Goal: Transaction & Acquisition: Book appointment/travel/reservation

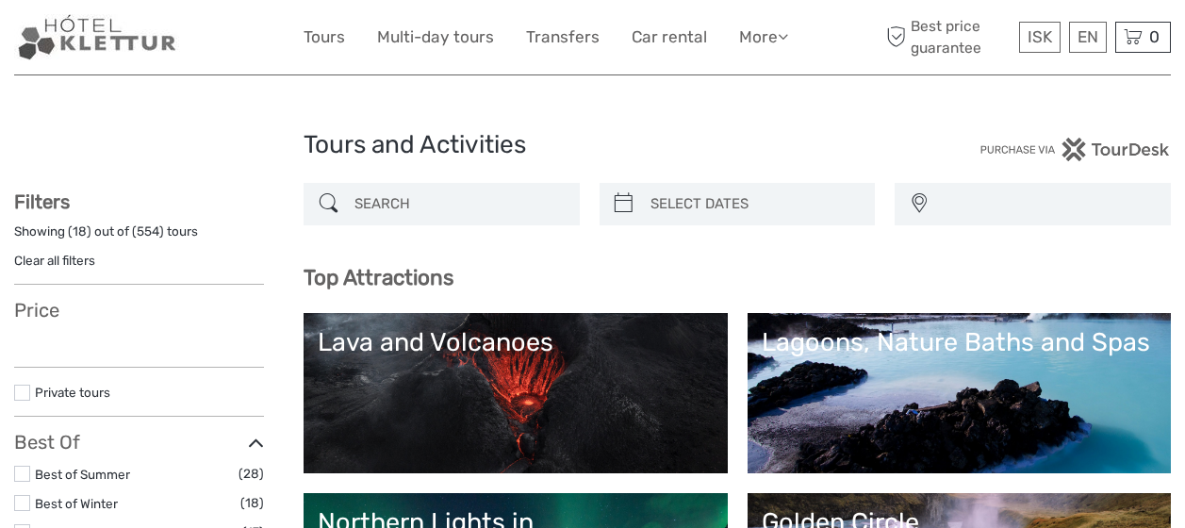
select select
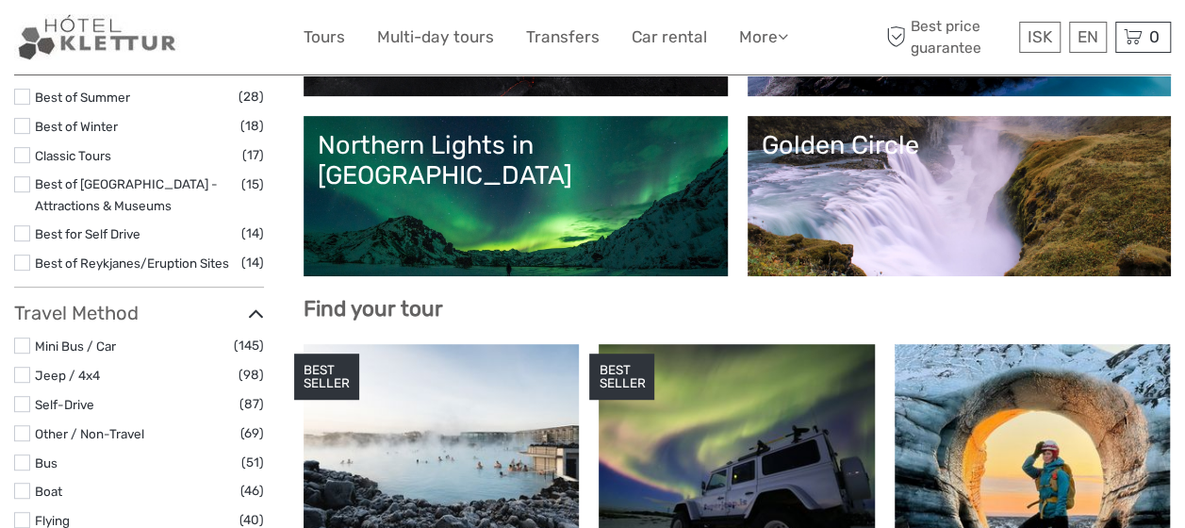
select select
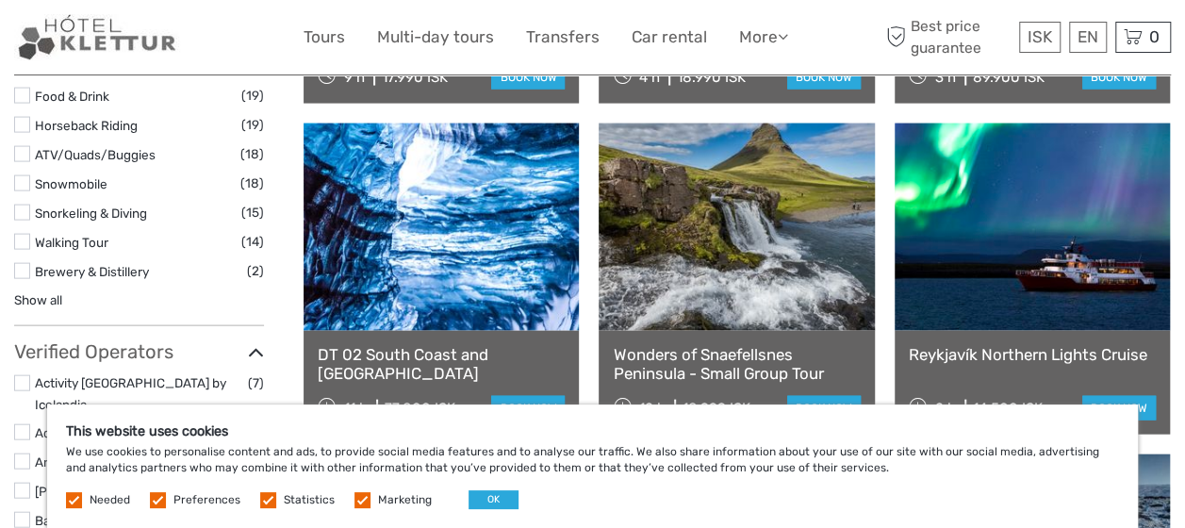
scroll to position [1915, 0]
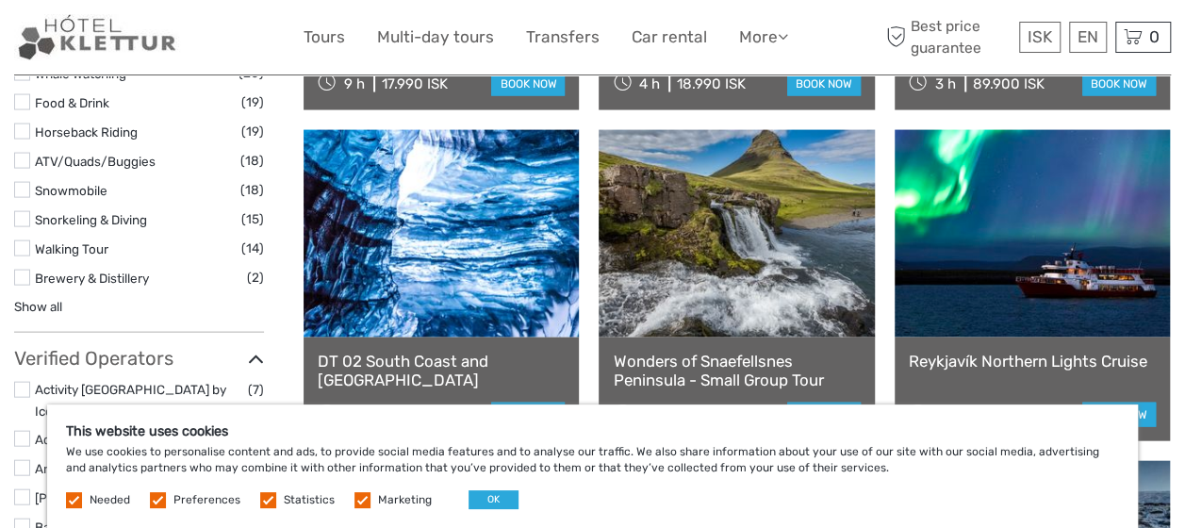
click at [696, 361] on link "Wonders of Snaefellsnes Peninsula - Small Group Tour" at bounding box center [736, 371] width 247 height 39
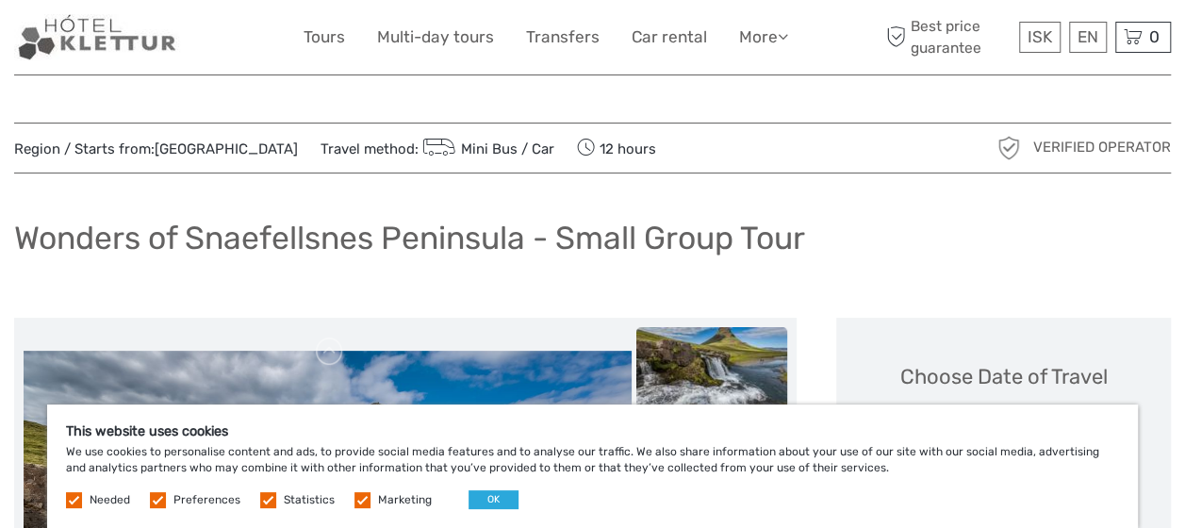
scroll to position [283, 0]
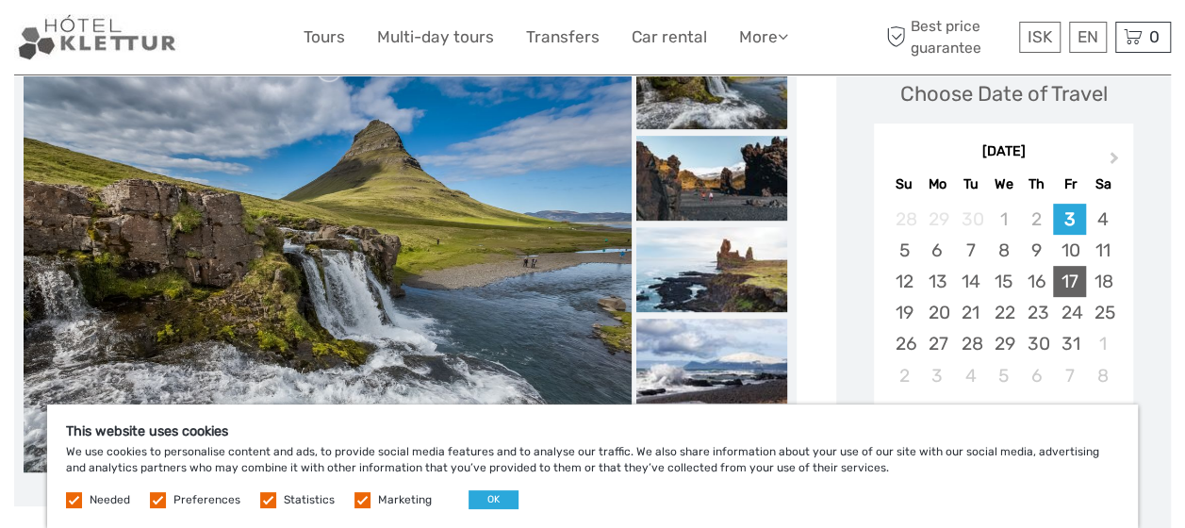
click at [1063, 281] on div "17" at bounding box center [1069, 281] width 33 height 31
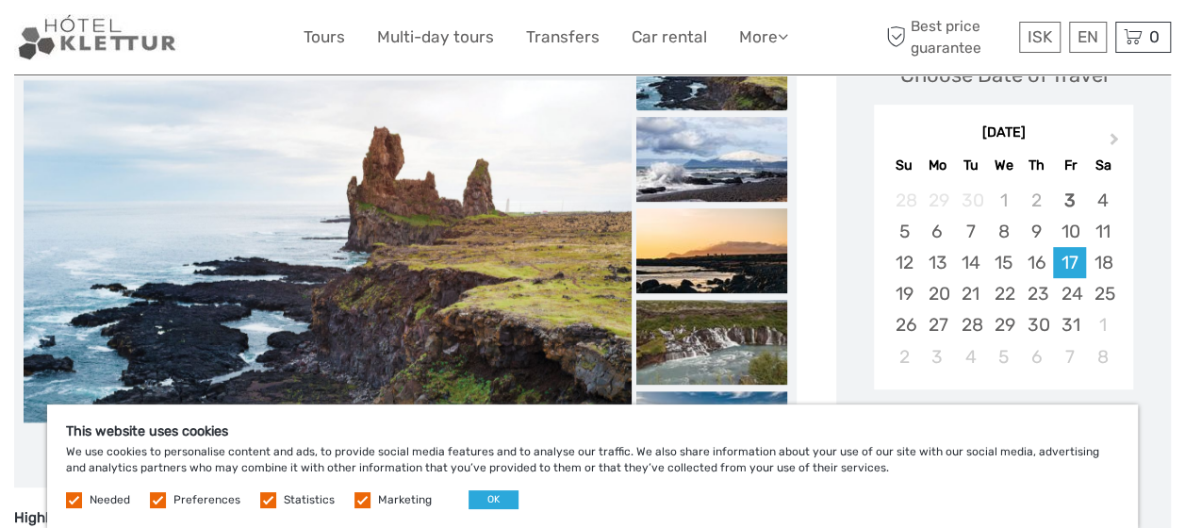
scroll to position [754, 0]
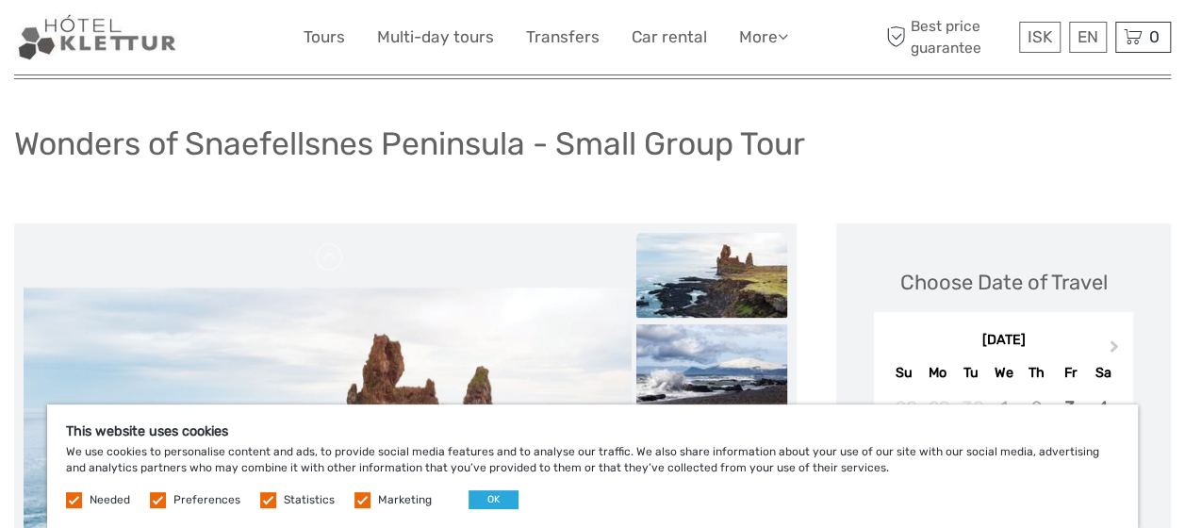
click at [748, 283] on img at bounding box center [711, 275] width 151 height 85
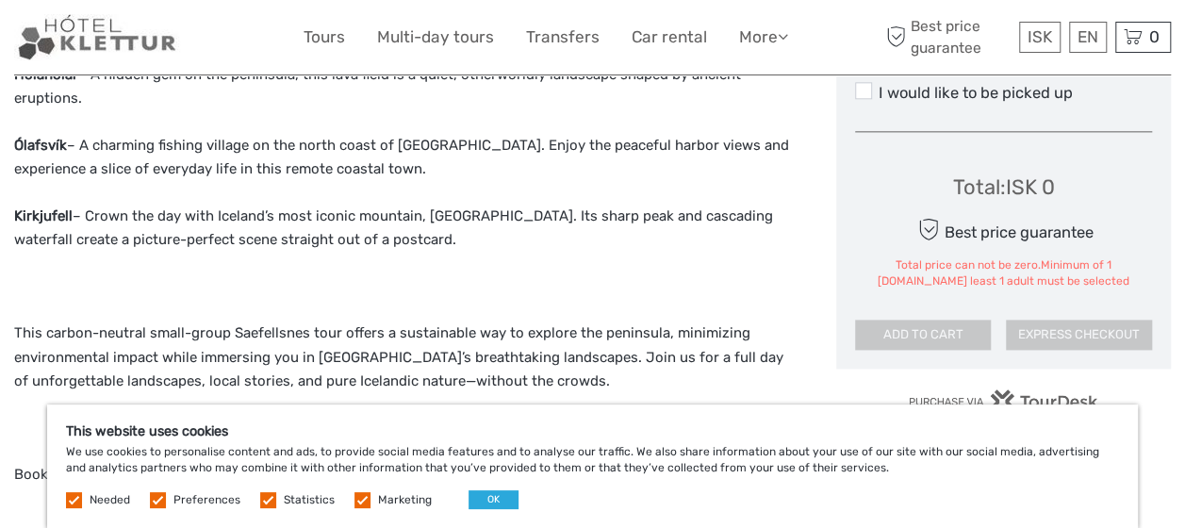
scroll to position [1320, 0]
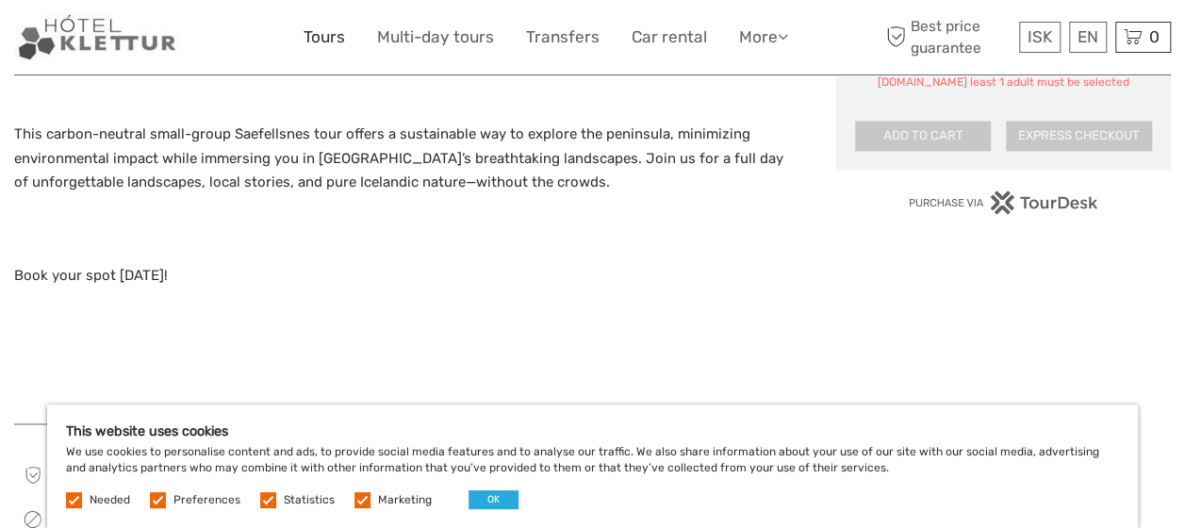
click at [332, 40] on link "Tours" at bounding box center [324, 37] width 41 height 27
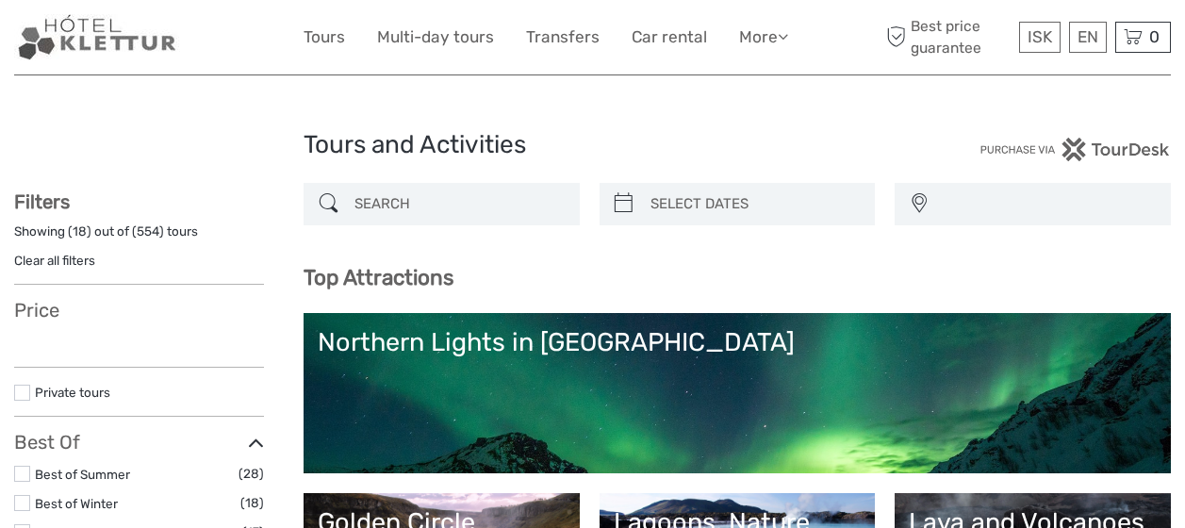
select select
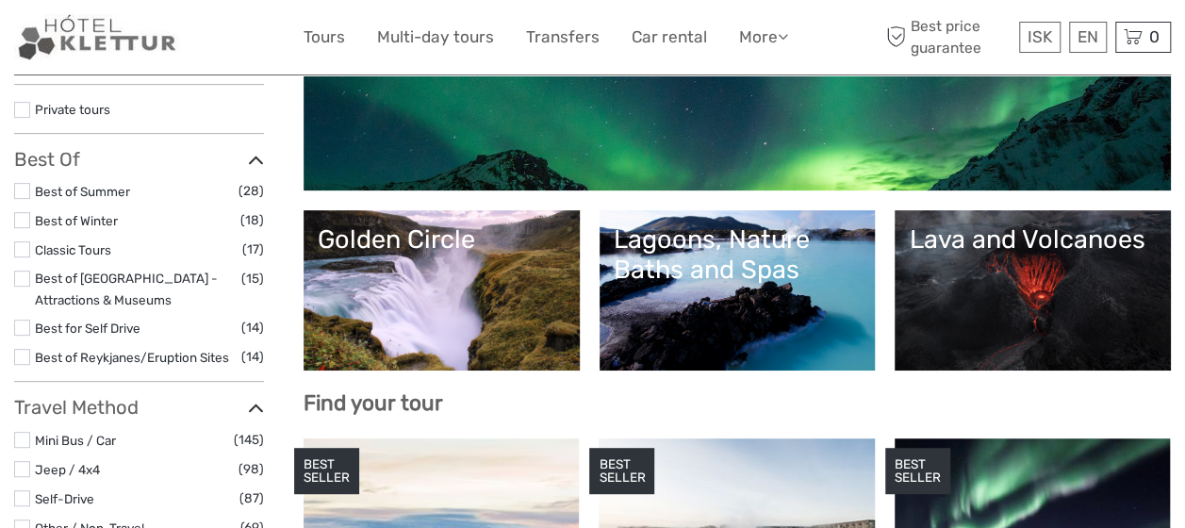
select select
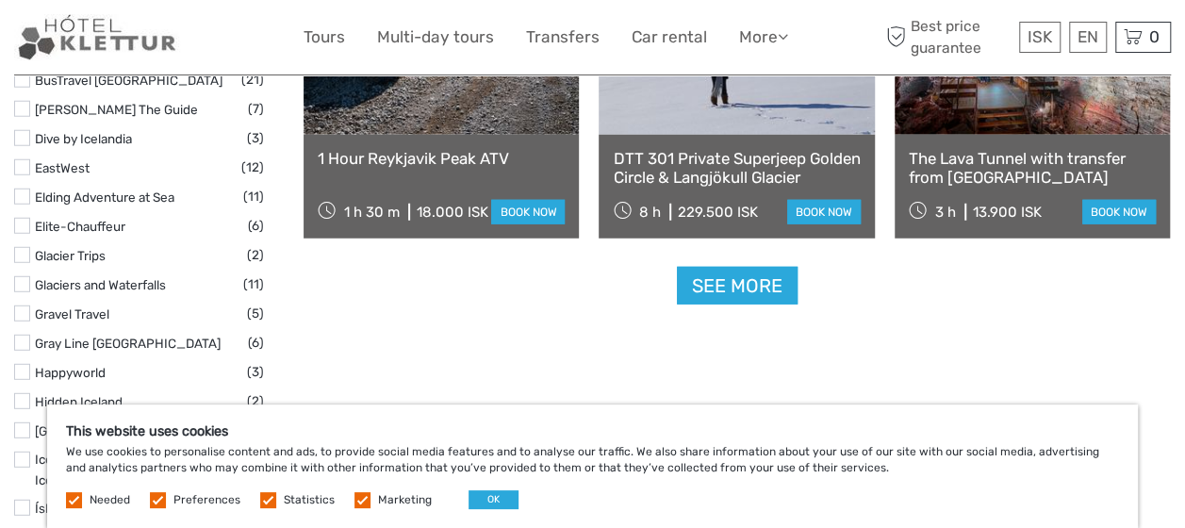
scroll to position [2451, 0]
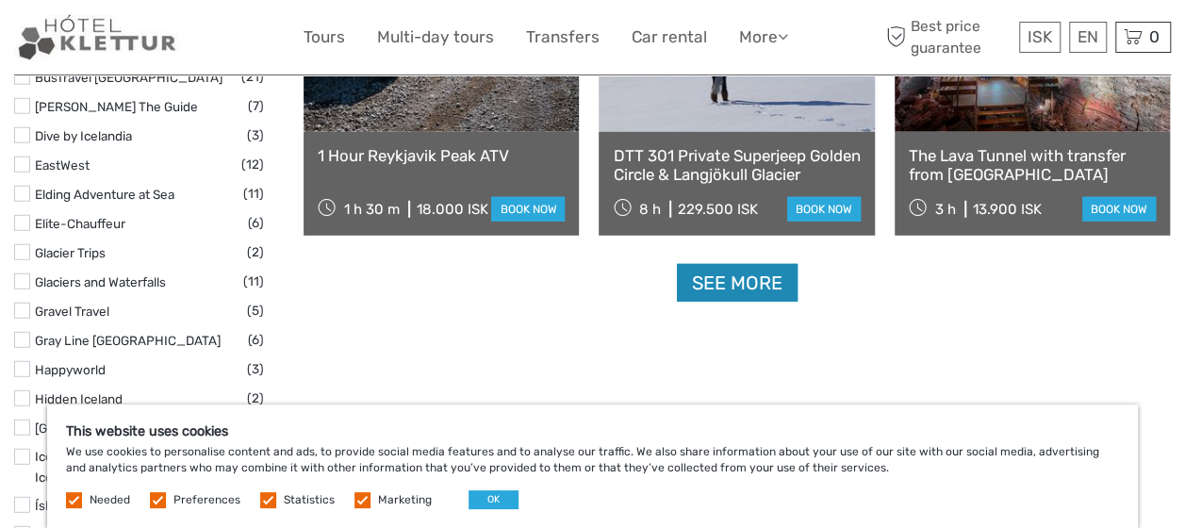
click at [741, 287] on link "See more" at bounding box center [737, 283] width 121 height 39
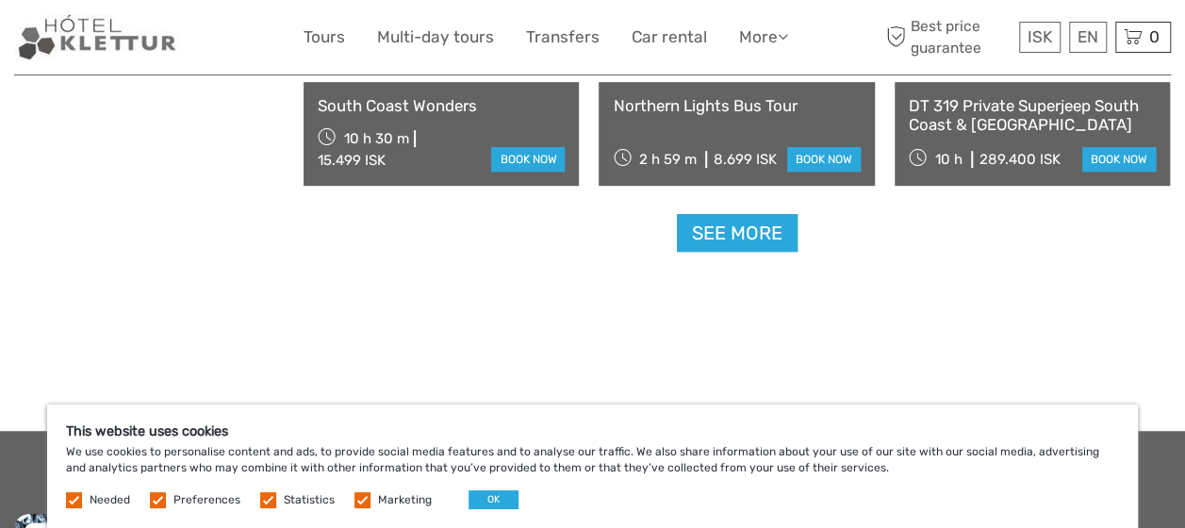
scroll to position [4148, 0]
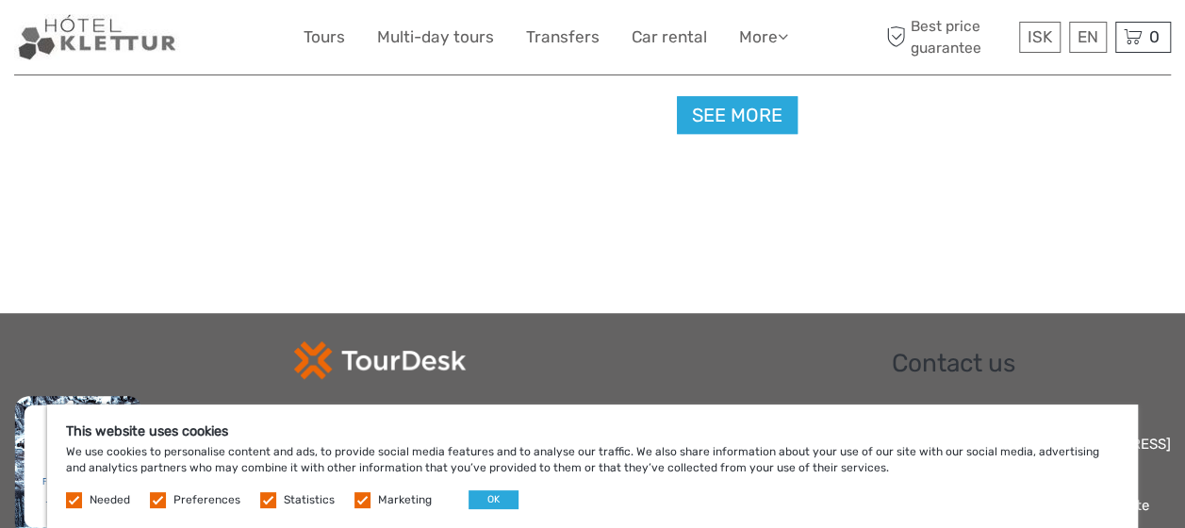
click at [768, 122] on link "See more" at bounding box center [737, 115] width 121 height 39
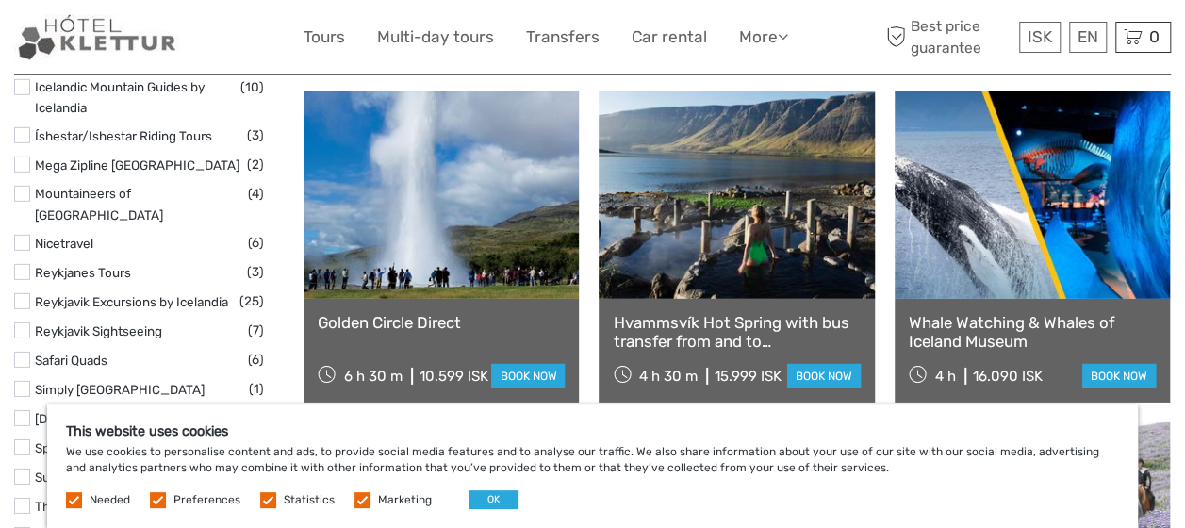
scroll to position [2639, 0]
